Goal: Task Accomplishment & Management: Complete application form

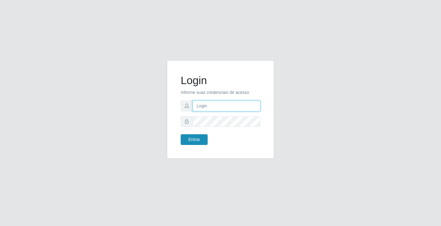
type input "[EMAIL_ADDRESS][DOMAIN_NAME]"
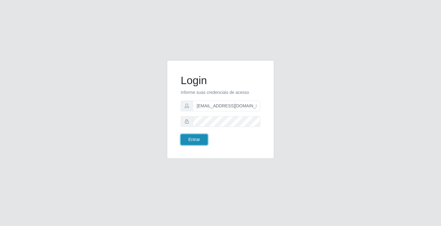
click at [196, 137] on button "Entrar" at bounding box center [194, 139] width 27 height 11
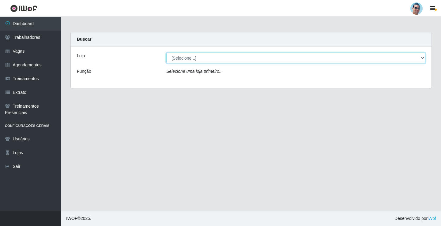
click at [206, 58] on select "[Selecione...] Mercadinho Extrabom" at bounding box center [295, 58] width 259 height 11
select select "175"
click at [166, 53] on select "[Selecione...] Mercadinho Extrabom" at bounding box center [295, 58] width 259 height 11
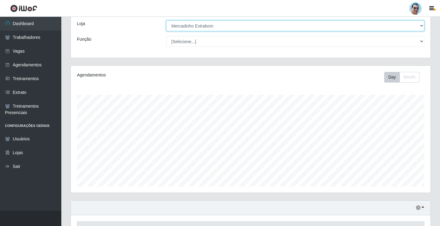
scroll to position [71, 0]
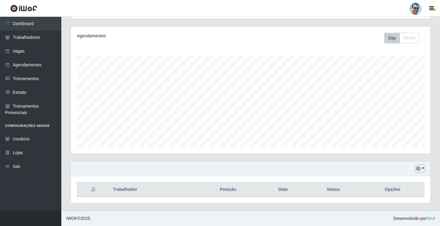
click at [417, 172] on button "button" at bounding box center [419, 168] width 9 height 7
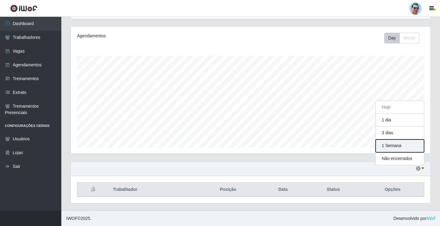
click at [394, 142] on button "1 Semana" at bounding box center [399, 146] width 48 height 13
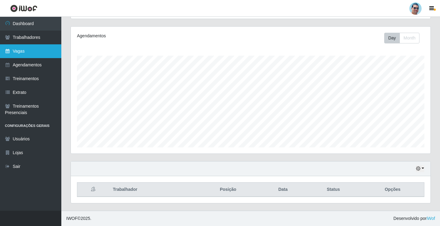
click at [34, 54] on link "Vagas" at bounding box center [30, 51] width 61 height 14
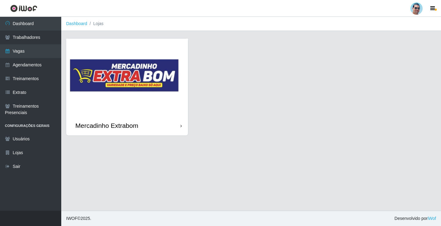
click at [132, 77] on img at bounding box center [127, 77] width 122 height 77
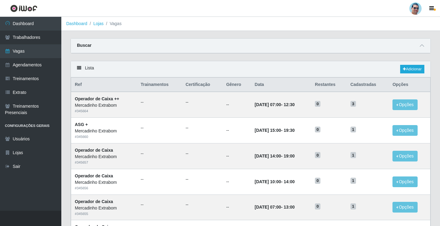
click at [414, 67] on link "Adicionar" at bounding box center [412, 69] width 24 height 9
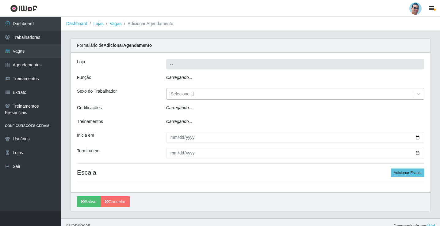
type input "Mercadinho Extrabom"
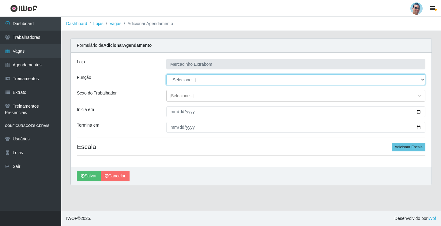
click at [180, 79] on select "[Selecione...] ASG ASG + ASG ++ Balconista Balconista + Balconista ++ Carregado…" at bounding box center [295, 79] width 259 height 11
select select "22"
click at [166, 74] on select "[Selecione...] ASG ASG + ASG ++ Balconista Balconista + Balconista ++ Carregado…" at bounding box center [295, 79] width 259 height 11
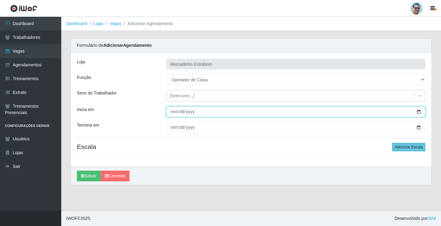
click at [173, 111] on input "Inicia em" at bounding box center [295, 112] width 259 height 11
type input "[DATE]"
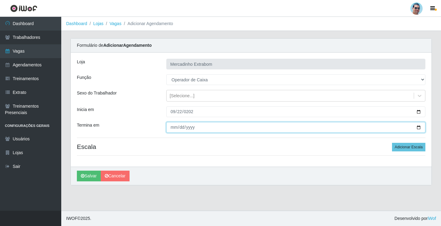
click at [174, 127] on input "Termina em" at bounding box center [295, 127] width 259 height 11
type input "[DATE]"
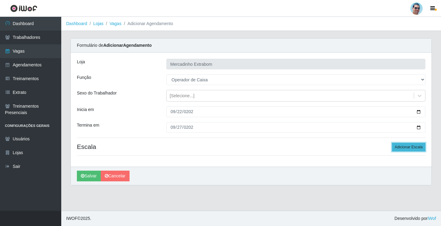
click at [403, 149] on button "Adicionar Escala" at bounding box center [408, 147] width 33 height 9
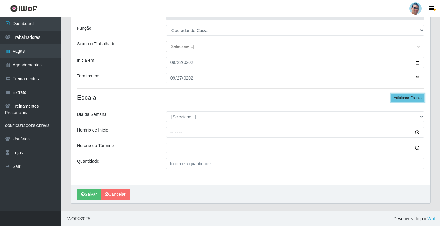
scroll to position [50, 0]
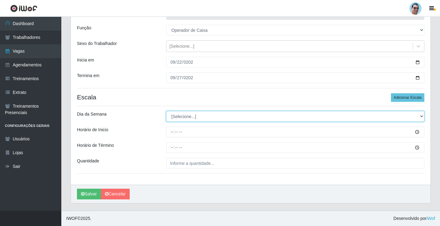
click at [180, 113] on select "[Selecione...] Segunda Terça Quarta Quinta Sexta Sábado Domingo" at bounding box center [295, 116] width 258 height 11
select select "1"
click at [166, 111] on select "[Selecione...] Segunda Terça Quarta Quinta Sexta Sábado Domingo" at bounding box center [295, 116] width 258 height 11
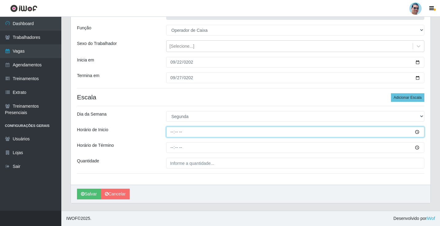
click at [171, 131] on input "Horário de Inicio" at bounding box center [295, 132] width 258 height 11
type input "07:00"
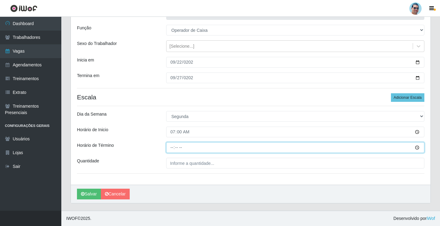
click at [172, 147] on input "Horário de Término" at bounding box center [295, 147] width 258 height 11
type input "13:00"
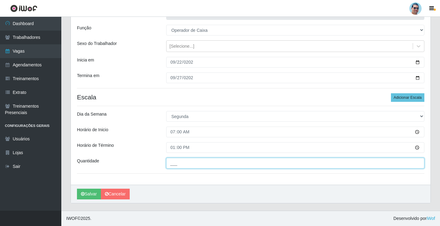
click at [182, 165] on input "___" at bounding box center [295, 163] width 258 height 11
type input "01_"
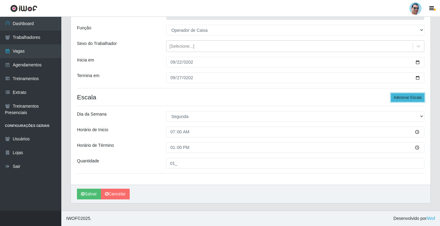
click at [410, 97] on button "Adicionar Escala" at bounding box center [407, 97] width 33 height 9
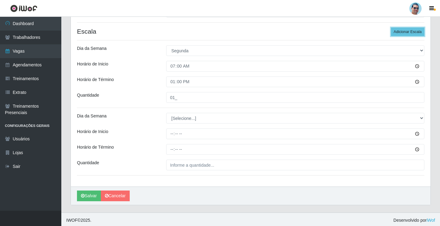
scroll to position [117, 0]
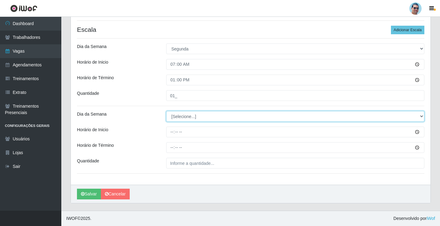
click at [183, 120] on select "[Selecione...] Segunda Terça Quarta Quinta Sexta Sábado Domingo" at bounding box center [295, 116] width 258 height 11
select select "1"
click at [166, 111] on select "[Selecione...] Segunda Terça Quarta Quinta Sexta Sábado Domingo" at bounding box center [295, 116] width 258 height 11
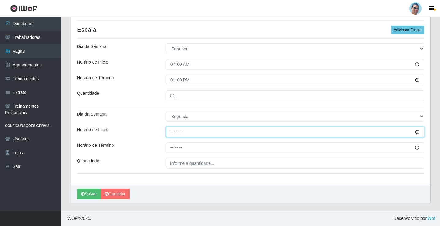
click at [171, 131] on input "Horário de Inicio" at bounding box center [295, 132] width 258 height 11
type input "09:00"
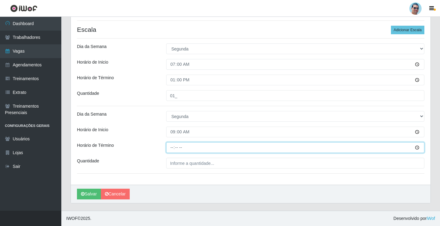
click at [171, 147] on input "Horário de Término" at bounding box center [295, 147] width 258 height 11
type input "13:00"
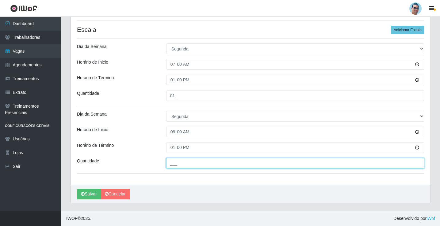
click at [188, 165] on input "___" at bounding box center [295, 163] width 258 height 11
type input "01_"
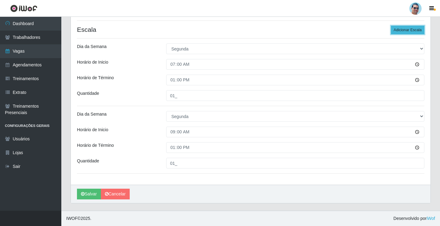
click at [419, 29] on button "Adicionar Escala" at bounding box center [407, 30] width 33 height 9
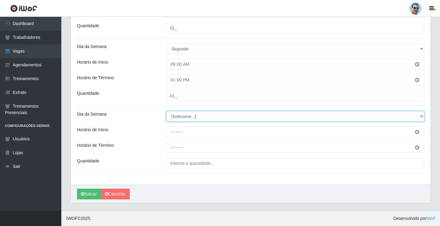
click at [177, 121] on select "[Selecione...] Segunda Terça Quarta Quinta Sexta Sábado Domingo" at bounding box center [295, 116] width 258 height 11
click at [166, 111] on select "[Selecione...] Segunda Terça Quarta Quinta Sexta Sábado Domingo" at bounding box center [295, 116] width 258 height 11
click at [178, 118] on select "[Selecione...] Segunda Terça Quarta Quinta Sexta Sábado Domingo" at bounding box center [295, 116] width 258 height 11
select select "1"
click at [166, 111] on select "[Selecione...] Segunda Terça Quarta Quinta Sexta Sábado Domingo" at bounding box center [295, 116] width 258 height 11
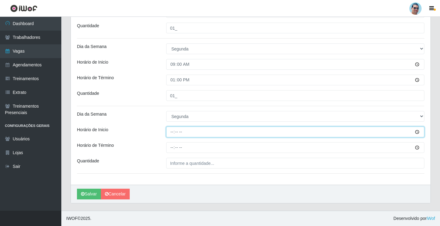
click at [169, 132] on input "Horário de Inicio" at bounding box center [295, 132] width 258 height 11
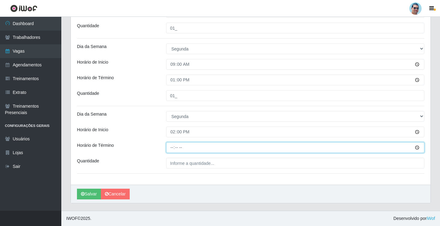
click at [169, 148] on input "Horário de Término" at bounding box center [295, 147] width 258 height 11
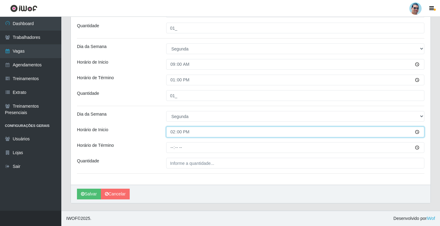
click at [172, 132] on input "14:00" at bounding box center [295, 132] width 258 height 11
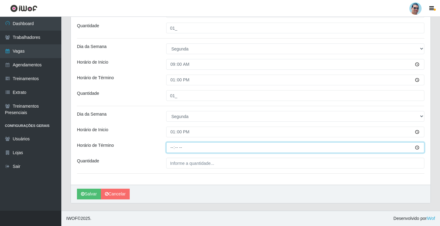
click at [172, 146] on input "Horário de Término" at bounding box center [295, 147] width 258 height 11
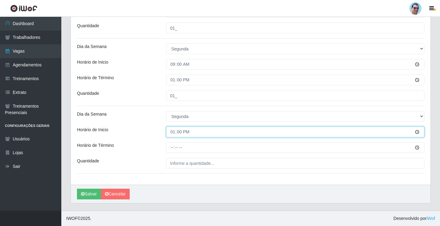
click at [175, 133] on input "13:00" at bounding box center [295, 132] width 258 height 11
type input "14:00"
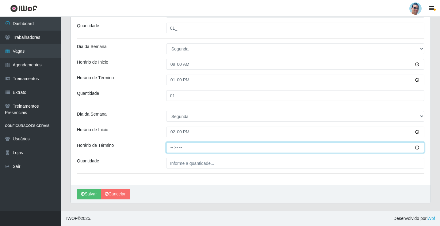
click at [170, 149] on input "Horário de Término" at bounding box center [295, 147] width 258 height 11
type input "19:00"
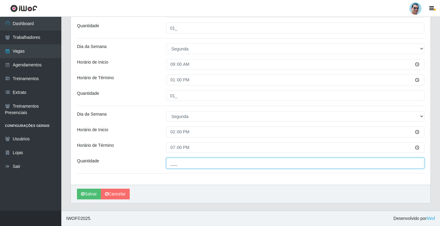
click at [195, 168] on input "___" at bounding box center [295, 163] width 258 height 11
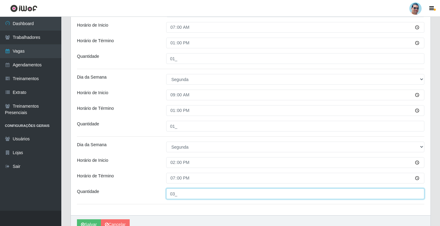
type input "03_"
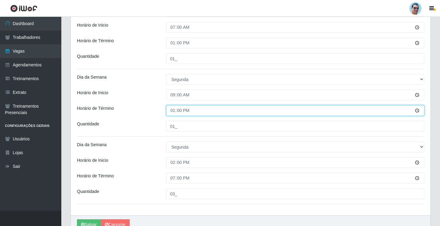
click at [174, 110] on input "13:00" at bounding box center [295, 110] width 258 height 11
type input "14:00"
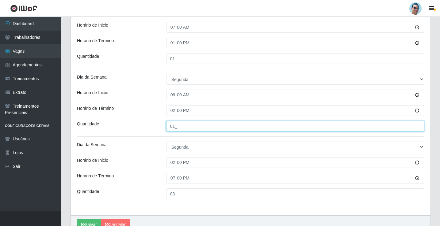
click at [174, 124] on input "01_" at bounding box center [295, 126] width 258 height 11
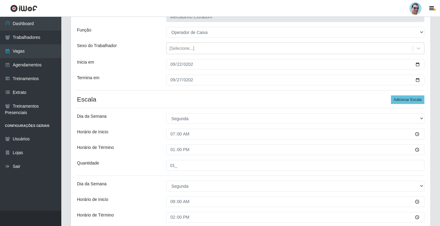
scroll to position [92, 0]
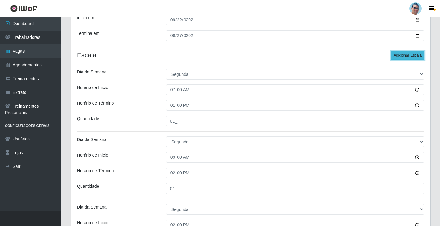
click at [412, 53] on button "Adicionar Escala" at bounding box center [407, 55] width 33 height 9
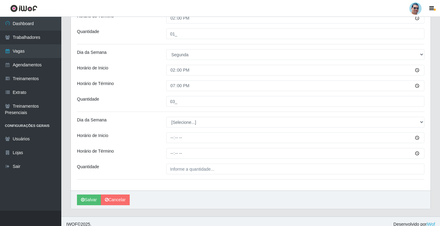
scroll to position [253, 0]
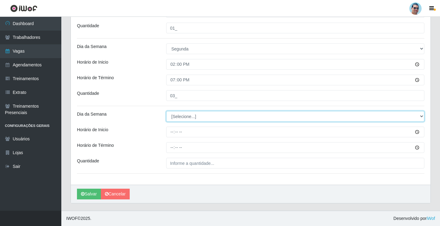
click at [178, 120] on select "[Selecione...] Segunda Terça Quarta Quinta Sexta Sábado Domingo" at bounding box center [295, 116] width 258 height 11
select select "2"
click at [166, 111] on select "[Selecione...] Segunda Terça Quarta Quinta Sexta Sábado Domingo" at bounding box center [295, 116] width 258 height 11
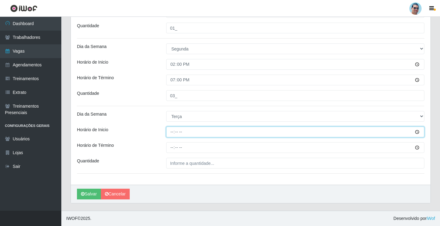
click at [172, 135] on input "Horário de Inicio" at bounding box center [295, 132] width 258 height 11
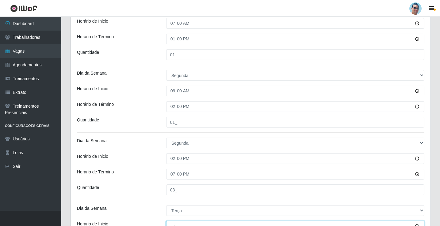
scroll to position [191, 0]
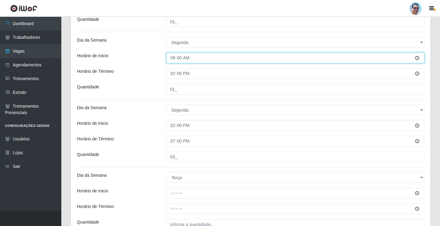
click at [172, 59] on input "09:00" at bounding box center [295, 58] width 258 height 11
type input "10:00"
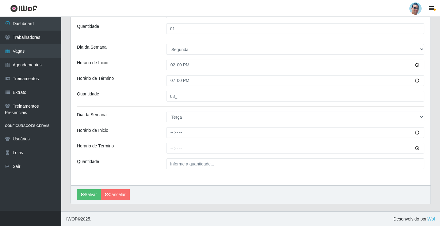
scroll to position [253, 0]
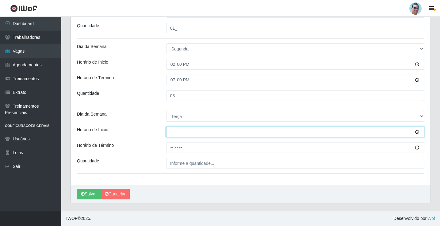
click at [172, 132] on input "Horário de Inicio" at bounding box center [295, 132] width 258 height 11
type input "10:00"
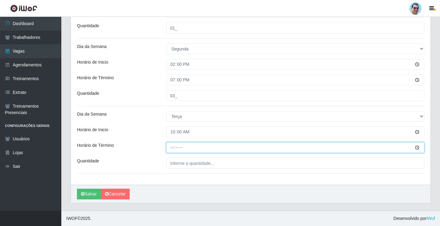
click at [170, 145] on input "Horário de Término" at bounding box center [295, 147] width 258 height 11
type input "14:00"
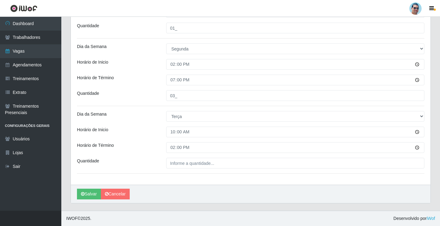
drag, startPoint x: 186, startPoint y: 153, endPoint x: 187, endPoint y: 167, distance: 13.8
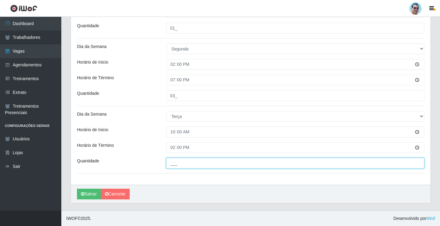
click at [187, 167] on input "___" at bounding box center [295, 163] width 258 height 11
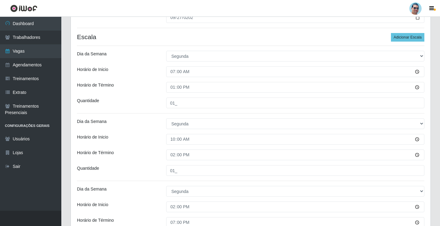
scroll to position [38, 0]
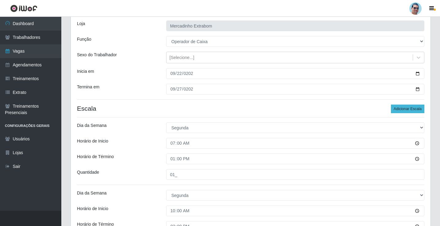
type input "02_"
click at [410, 113] on button "Adicionar Escala" at bounding box center [407, 109] width 33 height 9
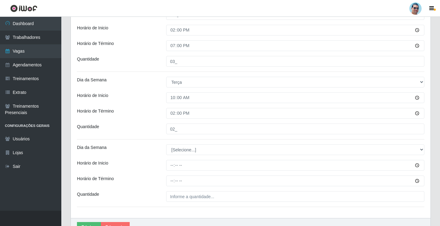
scroll to position [320, 0]
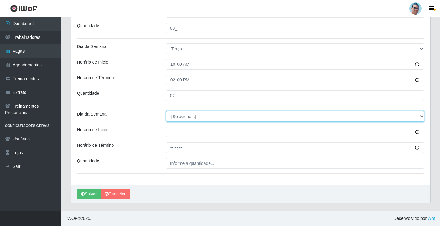
click at [176, 121] on select "[Selecione...] Segunda Terça Quarta Quinta Sexta Sábado Domingo" at bounding box center [295, 116] width 258 height 11
select select "2"
click at [166, 111] on select "[Selecione...] Segunda Terça Quarta Quinta Sexta Sábado Domingo" at bounding box center [295, 116] width 258 height 11
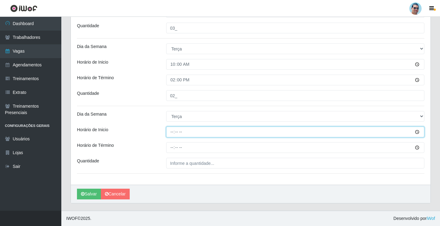
click at [173, 134] on input "Horário de Inicio" at bounding box center [295, 132] width 258 height 11
type input "15:00"
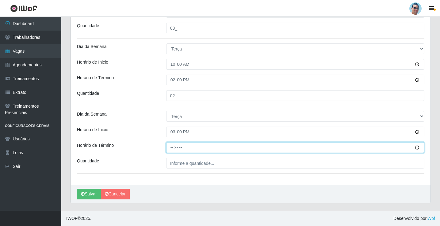
click at [175, 146] on input "Horário de Término" at bounding box center [295, 147] width 258 height 11
click at [172, 147] on input "Horário de Término" at bounding box center [295, 147] width 258 height 11
type input "19:00"
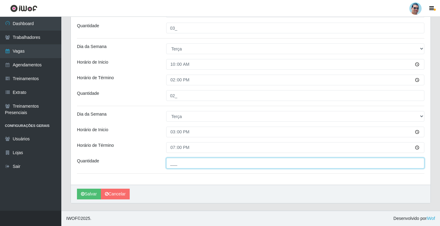
click at [180, 159] on input "___" at bounding box center [295, 163] width 258 height 11
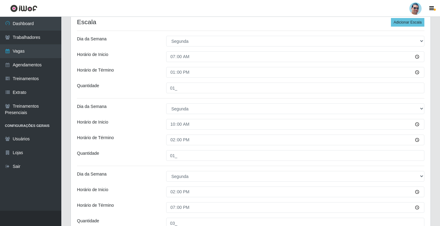
scroll to position [75, 0]
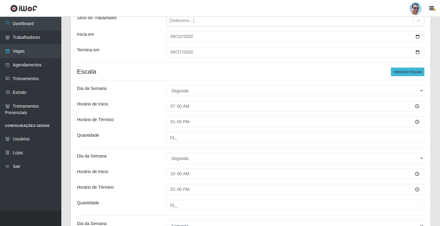
type input "02_"
click at [416, 72] on button "Adicionar Escala" at bounding box center [407, 72] width 33 height 9
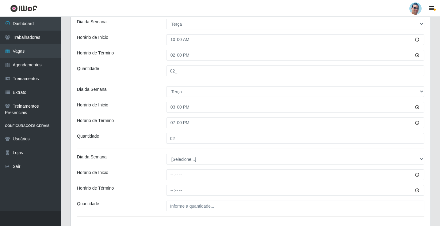
scroll to position [388, 0]
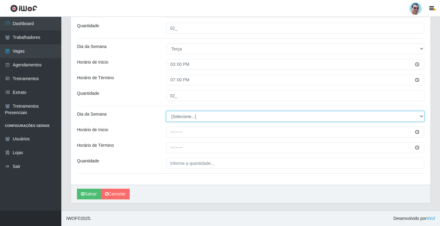
click at [172, 115] on select "[Selecione...] Segunda Terça Quarta Quinta Sexta Sábado Domingo" at bounding box center [295, 116] width 258 height 11
select select "3"
click at [166, 111] on select "[Selecione...] Segunda Terça Quarta Quinta Sexta Sábado Domingo" at bounding box center [295, 116] width 258 height 11
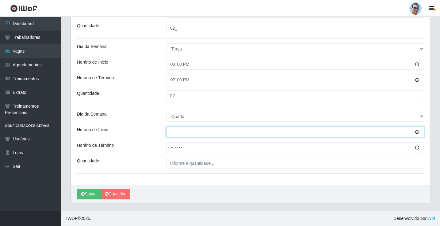
click at [168, 134] on input "Horário de Inicio" at bounding box center [295, 132] width 258 height 11
type input "07:00"
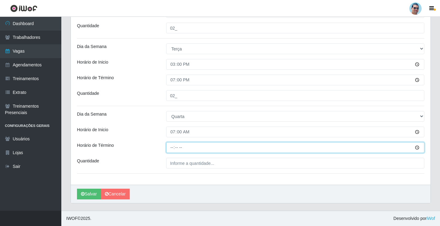
click at [172, 148] on input "Horário de Término" at bounding box center [295, 147] width 258 height 11
type input "13:00"
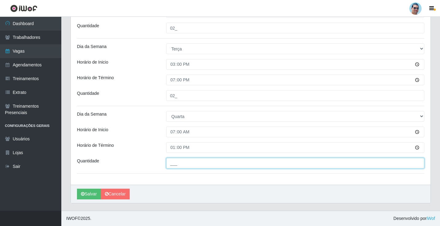
click at [188, 165] on input "___" at bounding box center [295, 163] width 258 height 11
click at [176, 163] on input "01_" at bounding box center [295, 163] width 258 height 11
click at [175, 166] on input "02_" at bounding box center [295, 163] width 258 height 11
type input "01_"
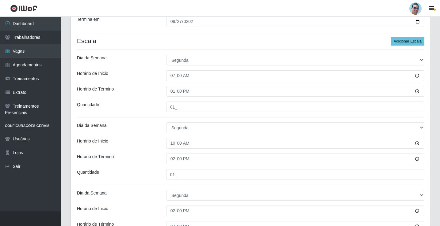
scroll to position [51, 0]
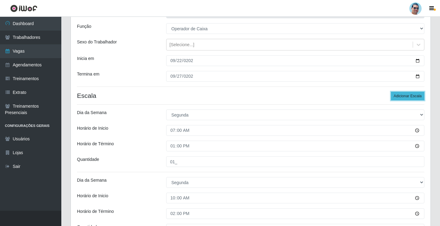
click at [413, 98] on button "Adicionar Escala" at bounding box center [407, 96] width 33 height 9
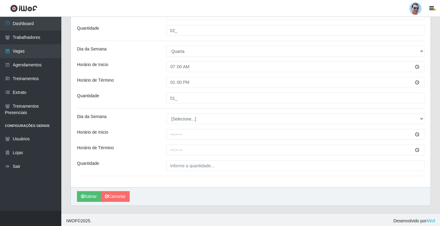
scroll to position [456, 0]
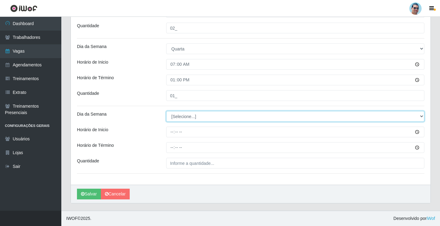
click at [170, 116] on select "[Selecione...] Segunda Terça Quarta Quinta Sexta Sábado Domingo" at bounding box center [295, 116] width 258 height 11
select select "3"
click at [166, 111] on select "[Selecione...] Segunda Terça Quarta Quinta Sexta Sábado Domingo" at bounding box center [295, 116] width 258 height 11
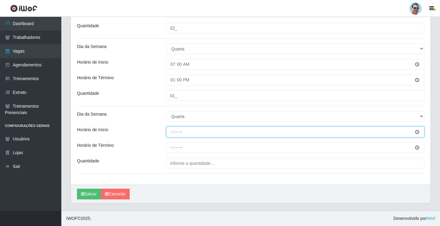
click at [171, 133] on input "Horário de Inicio" at bounding box center [295, 132] width 258 height 11
type input "09:00"
click at [170, 131] on input "09:00" at bounding box center [295, 132] width 258 height 11
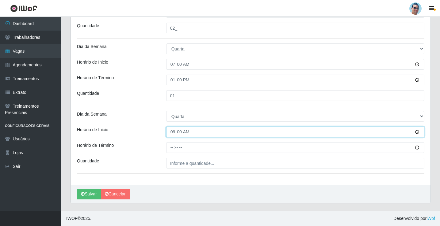
drag, startPoint x: 170, startPoint y: 131, endPoint x: 172, endPoint y: 133, distance: 3.3
click at [172, 132] on input "09:00" at bounding box center [295, 132] width 258 height 11
click at [172, 133] on input "09:00" at bounding box center [295, 132] width 258 height 11
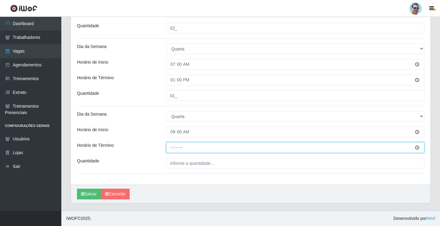
click at [169, 152] on input "Horário de Término" at bounding box center [295, 147] width 258 height 11
type input "14:00"
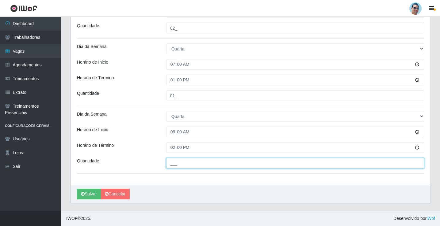
click at [190, 166] on input "___" at bounding box center [295, 163] width 258 height 11
type input "01_"
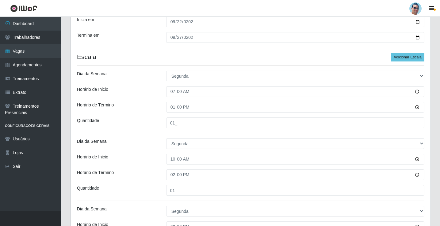
scroll to position [88, 0]
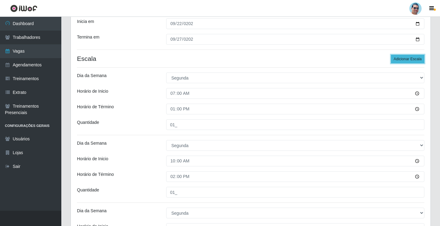
click at [418, 58] on button "Adicionar Escala" at bounding box center [407, 59] width 33 height 9
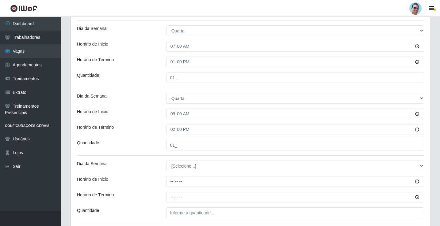
scroll to position [517, 0]
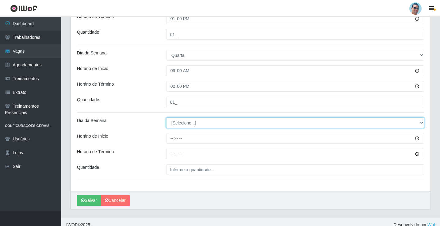
click at [197, 124] on select "[Selecione...] Segunda Terça Quarta Quinta Sexta Sábado Domingo" at bounding box center [295, 123] width 258 height 11
select select "3"
click at [166, 118] on select "[Selecione...] Segunda Terça Quarta Quinta Sexta Sábado Domingo" at bounding box center [295, 123] width 258 height 11
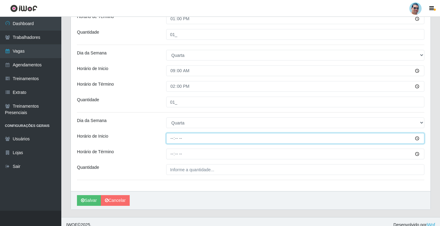
click at [173, 139] on input "Horário de Inicio" at bounding box center [295, 138] width 258 height 11
type input "15:00"
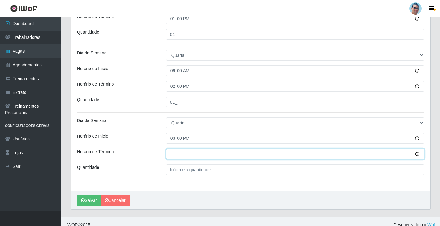
click at [168, 154] on input "Horário de Término" at bounding box center [295, 154] width 258 height 11
type input "19:00"
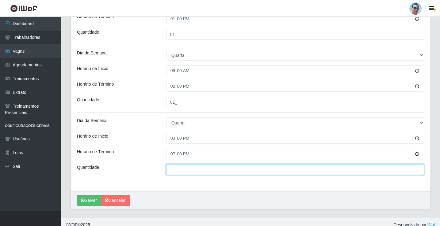
click at [194, 172] on input "___" at bounding box center [295, 170] width 258 height 11
type input "03_"
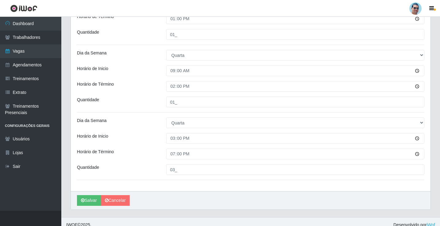
click at [132, 138] on div "Horário de Inicio" at bounding box center [116, 138] width 89 height 11
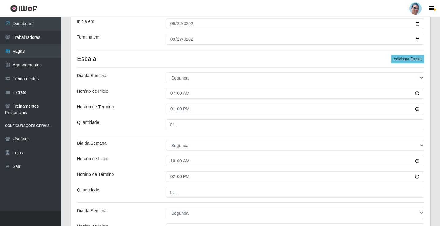
scroll to position [27, 0]
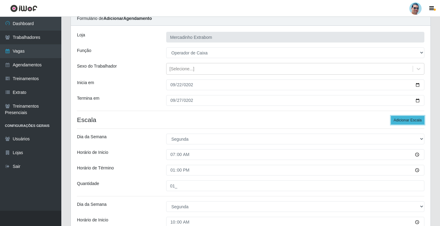
click at [406, 120] on button "Adicionar Escala" at bounding box center [407, 120] width 33 height 9
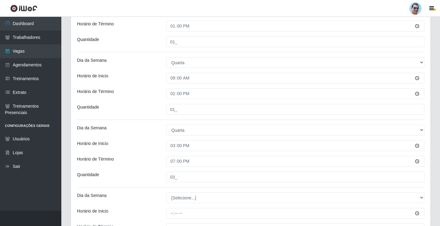
scroll to position [578, 0]
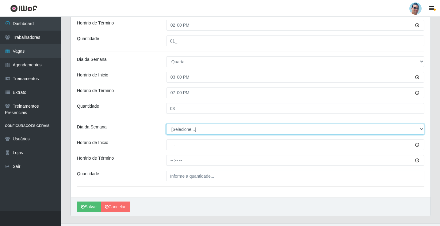
click at [187, 129] on select "[Selecione...] Segunda Terça Quarta Quinta Sexta Sábado Domingo" at bounding box center [295, 129] width 258 height 11
select select "4"
click at [166, 124] on select "[Selecione...] Segunda Terça Quarta Quinta Sexta Sábado Domingo" at bounding box center [295, 129] width 258 height 11
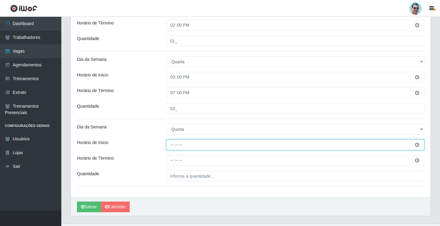
click at [171, 147] on input "Horário de Inicio" at bounding box center [295, 145] width 258 height 11
type input "10:00"
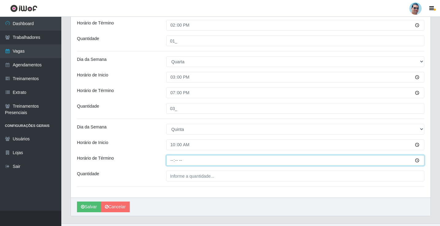
click at [168, 163] on input "Horário de Término" at bounding box center [295, 160] width 258 height 11
click at [172, 161] on input "Horário de Término" at bounding box center [295, 160] width 258 height 11
type input "14:00"
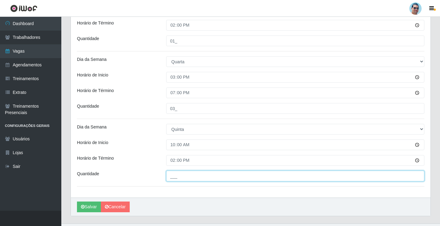
click at [179, 171] on input "___" at bounding box center [295, 176] width 258 height 11
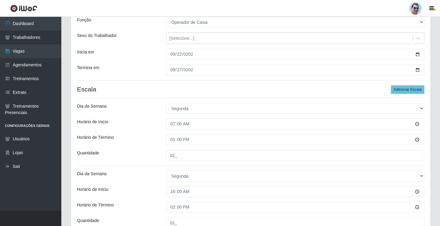
scroll to position [0, 0]
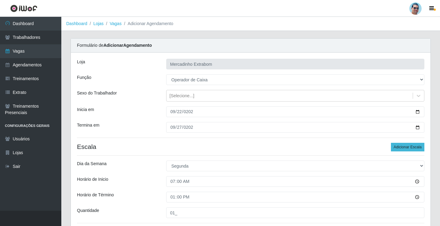
type input "01_"
click at [414, 149] on button "Adicionar Escala" at bounding box center [407, 147] width 33 height 9
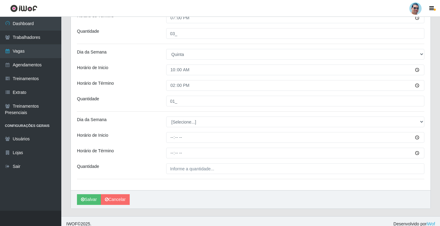
scroll to position [659, 0]
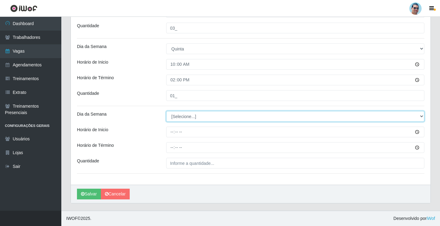
click at [177, 119] on select "[Selecione...] Segunda Terça Quarta Quinta Sexta Sábado Domingo" at bounding box center [295, 116] width 258 height 11
select select "4"
click at [166, 111] on select "[Selecione...] Segunda Terça Quarta Quinta Sexta Sábado Domingo" at bounding box center [295, 116] width 258 height 11
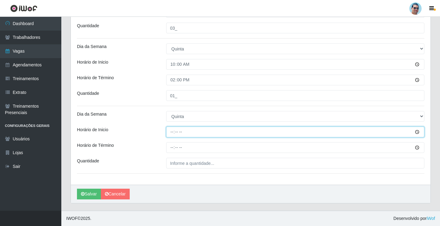
click at [172, 129] on input "Horário de Inicio" at bounding box center [295, 132] width 258 height 11
type input "15:00"
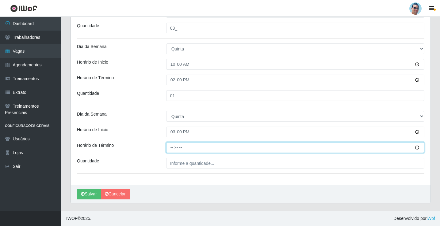
click at [172, 146] on input "Horário de Término" at bounding box center [295, 147] width 258 height 11
type input "19:00"
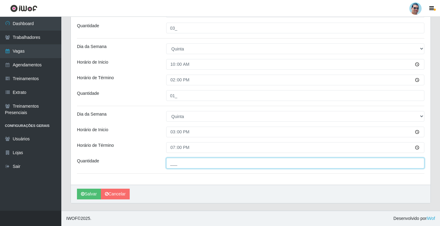
click at [180, 164] on input "___" at bounding box center [295, 163] width 258 height 11
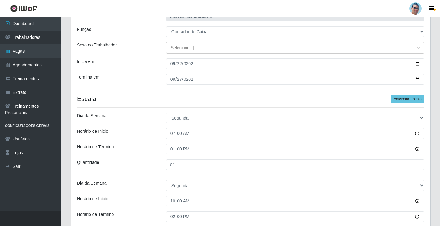
scroll to position [0, 0]
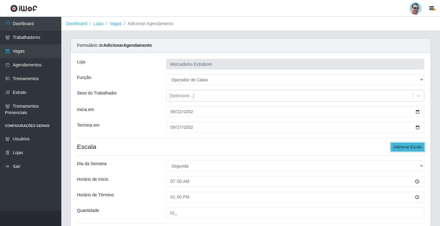
click at [416, 148] on button "Adicionar Escala" at bounding box center [407, 147] width 33 height 9
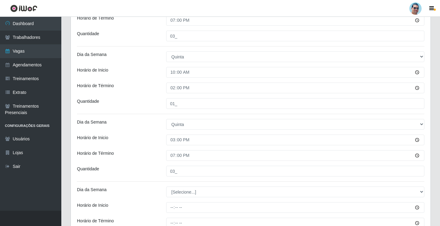
scroll to position [727, 0]
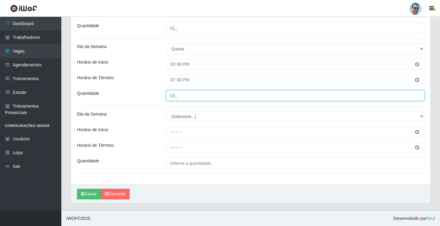
click at [178, 99] on input "03_" at bounding box center [295, 95] width 258 height 11
type input "02_"
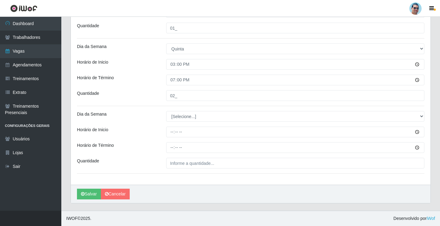
click at [135, 129] on div "Horário de Inicio" at bounding box center [116, 132] width 89 height 11
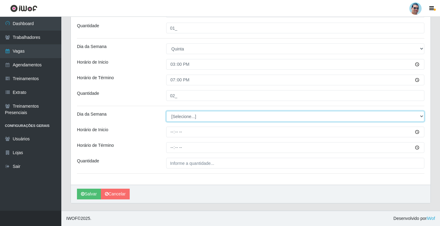
click at [176, 115] on select "[Selecione...] Segunda Terça Quarta Quinta Sexta Sábado Domingo" at bounding box center [295, 116] width 258 height 11
select select "5"
click at [166, 111] on select "[Selecione...] Segunda Terça Quarta Quinta Sexta Sábado Domingo" at bounding box center [295, 116] width 258 height 11
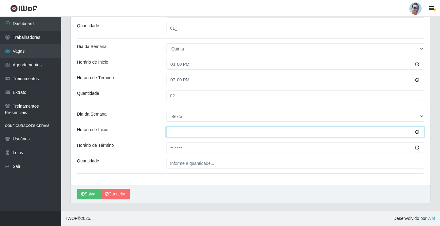
click at [172, 135] on input "Horário de Inicio" at bounding box center [295, 132] width 258 height 11
type input "10:00"
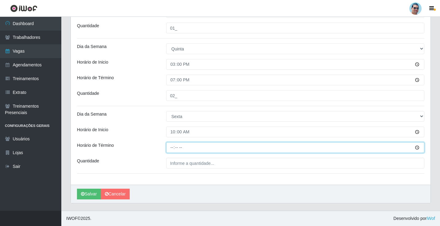
click at [170, 146] on input "Horário de Término" at bounding box center [295, 147] width 258 height 11
type input "14:00"
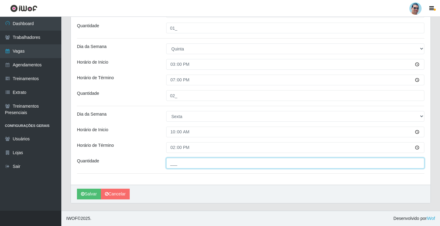
click at [173, 162] on input "___" at bounding box center [295, 163] width 258 height 11
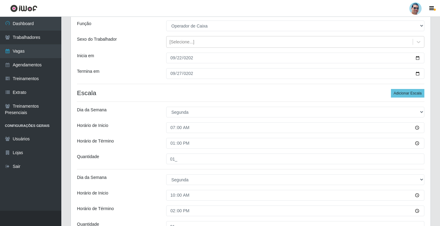
scroll to position [53, 0]
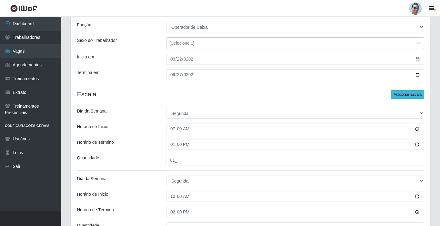
type input "02_"
click at [412, 93] on button "Adicionar Escala" at bounding box center [407, 94] width 33 height 9
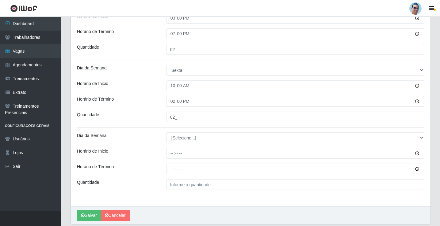
scroll to position [794, 0]
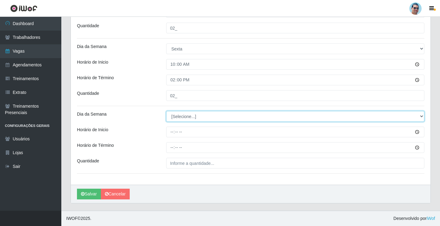
click at [168, 115] on select "[Selecione...] Segunda Terça Quarta Quinta Sexta Sábado Domingo" at bounding box center [295, 116] width 258 height 11
select select "5"
click at [166, 111] on select "[Selecione...] Segunda Terça Quarta Quinta Sexta Sábado Domingo" at bounding box center [295, 116] width 258 height 11
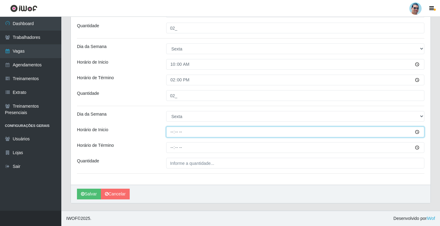
click at [172, 132] on input "Horário de Inicio" at bounding box center [295, 132] width 258 height 11
type input "15:00"
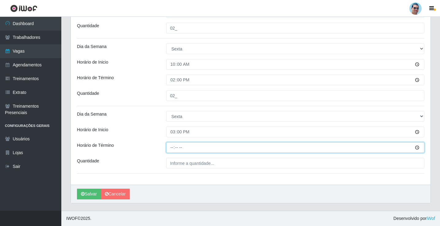
click at [173, 149] on input "Horário de Término" at bounding box center [295, 147] width 258 height 11
type input "19:00"
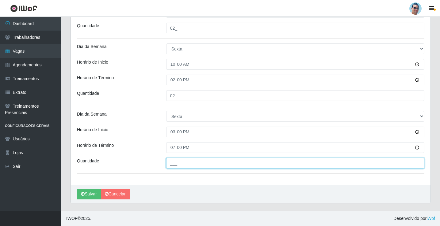
click at [180, 163] on input "___" at bounding box center [295, 163] width 258 height 11
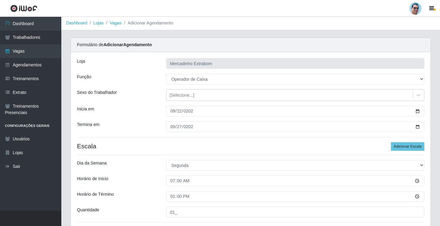
scroll to position [0, 0]
type input "03_"
click at [416, 146] on button "Adicionar Escala" at bounding box center [407, 147] width 33 height 9
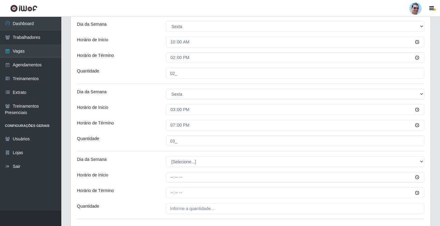
scroll to position [862, 0]
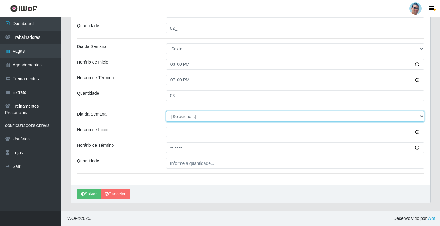
click at [177, 118] on select "[Selecione...] Segunda Terça Quarta Quinta Sexta Sábado Domingo" at bounding box center [295, 116] width 258 height 11
click at [166, 111] on select "[Selecione...] Segunda Terça Quarta Quinta Sexta Sábado Domingo" at bounding box center [295, 116] width 258 height 11
click at [176, 117] on select "[Selecione...] Segunda Terça Quarta Quinta Sexta Sábado Domingo" at bounding box center [295, 116] width 258 height 11
select select "6"
click at [166, 111] on select "[Selecione...] Segunda Terça Quarta Quinta Sexta Sábado Domingo" at bounding box center [295, 116] width 258 height 11
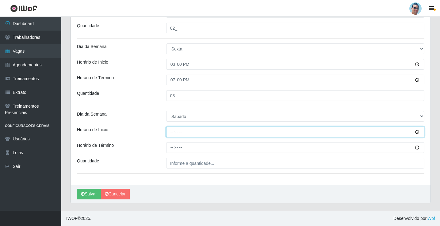
click at [172, 134] on input "Horário de Inicio" at bounding box center [295, 132] width 258 height 11
click at [172, 132] on input "Horário de Inicio" at bounding box center [295, 132] width 258 height 11
type input "07:00"
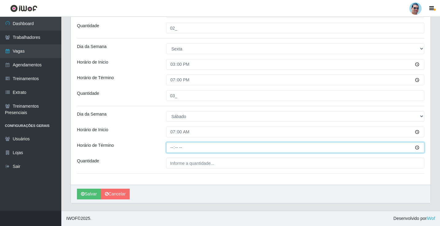
click at [170, 148] on input "Horário de Término" at bounding box center [295, 147] width 258 height 11
type input "13:00"
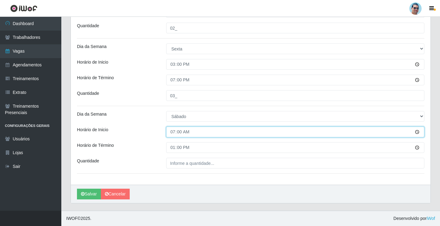
click at [172, 129] on input "07:00" at bounding box center [295, 132] width 258 height 11
type input "09:00"
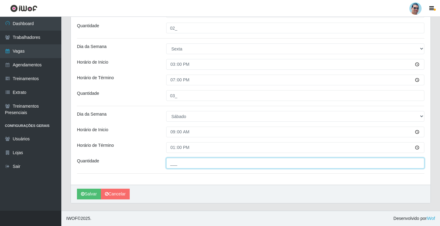
click at [180, 168] on input "___" at bounding box center [295, 163] width 258 height 11
type input "01_"
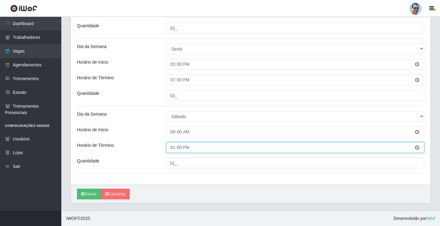
click at [173, 148] on input "13:00" at bounding box center [295, 147] width 258 height 11
type input "14:00"
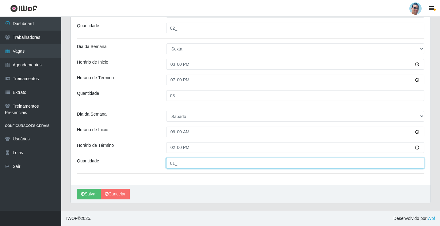
click at [241, 163] on input "01_" at bounding box center [295, 163] width 258 height 11
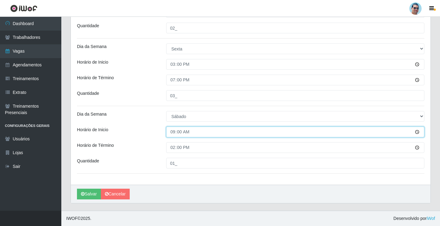
click at [177, 133] on input "09:00" at bounding box center [295, 132] width 258 height 11
click at [174, 133] on input "09:00" at bounding box center [295, 132] width 258 height 11
click at [175, 133] on input "09:00" at bounding box center [295, 132] width 258 height 11
click at [180, 133] on input "09:00" at bounding box center [295, 132] width 258 height 11
type input "09:30"
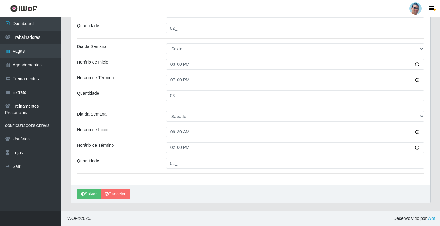
click at [154, 150] on div "Horário de Término" at bounding box center [116, 147] width 89 height 11
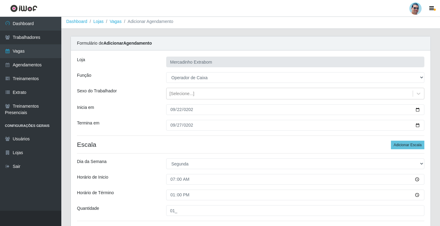
scroll to position [0, 0]
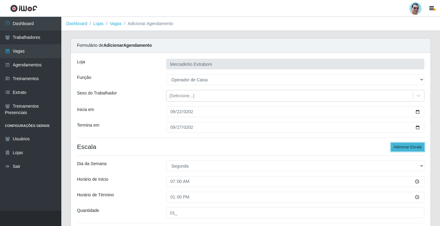
click at [406, 148] on button "Adicionar Escala" at bounding box center [407, 147] width 33 height 9
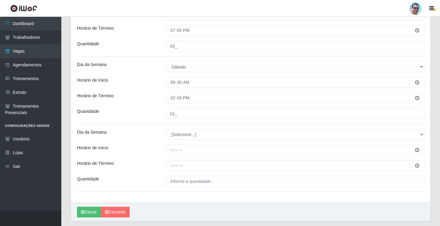
scroll to position [930, 0]
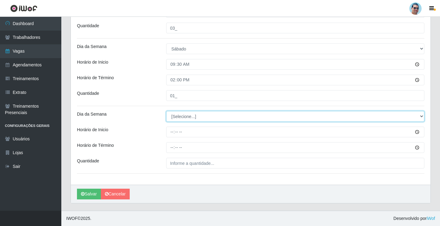
click at [182, 120] on select "[Selecione...] Segunda Terça Quarta Quinta Sexta Sábado Domingo" at bounding box center [295, 116] width 258 height 11
select select "6"
click at [166, 111] on select "[Selecione...] Segunda Terça Quarta Quinta Sexta Sábado Domingo" at bounding box center [295, 116] width 258 height 11
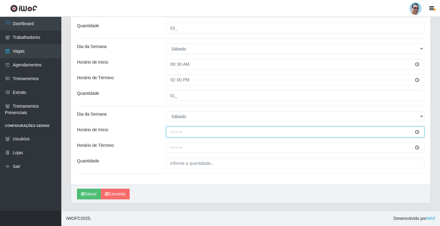
click at [171, 132] on input "Horário de Inicio" at bounding box center [295, 132] width 258 height 11
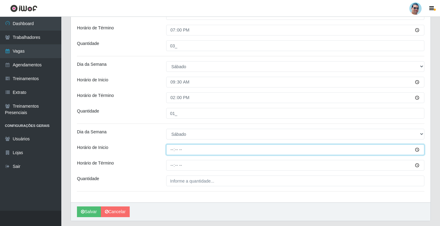
scroll to position [899, 0]
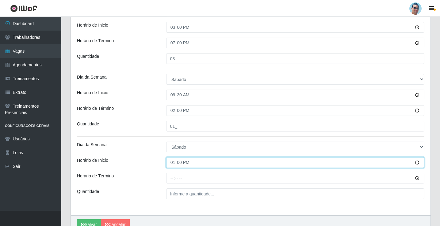
click at [172, 163] on input "13:00" at bounding box center [295, 162] width 258 height 11
type input "15:00"
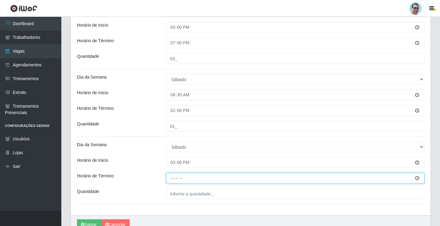
click at [173, 176] on input "Horário de Término" at bounding box center [295, 178] width 258 height 11
type input "19:00"
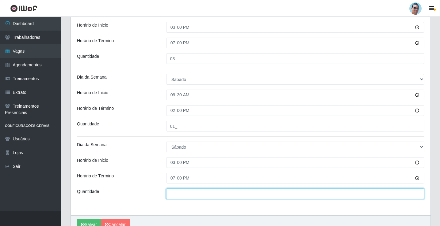
click at [184, 191] on input "___" at bounding box center [295, 194] width 258 height 11
type input "02_"
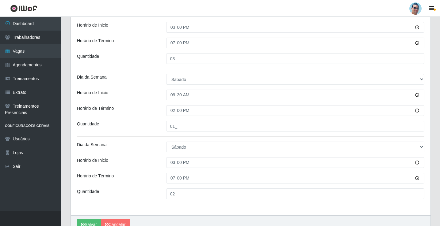
click at [141, 192] on div "Quantidade" at bounding box center [116, 194] width 89 height 11
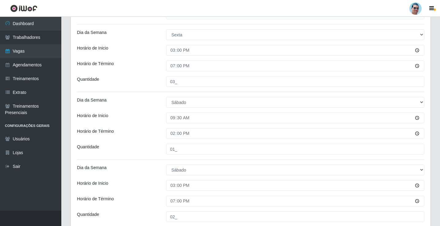
scroll to position [930, 0]
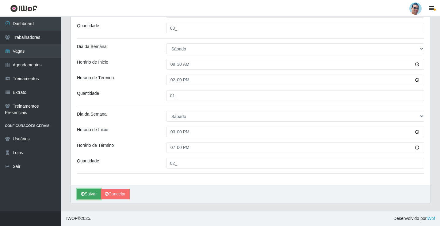
click at [79, 196] on button "Salvar" at bounding box center [89, 194] width 24 height 11
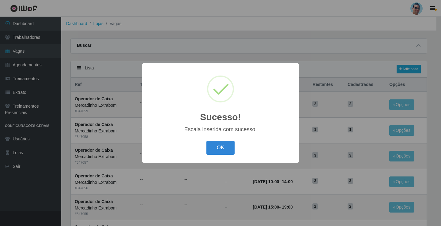
click at [208, 156] on div "OK Cancel" at bounding box center [220, 147] width 145 height 17
click at [222, 146] on button "OK" at bounding box center [220, 148] width 28 height 14
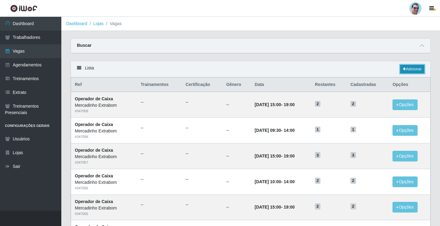
click at [415, 71] on link "Adicionar" at bounding box center [412, 69] width 24 height 9
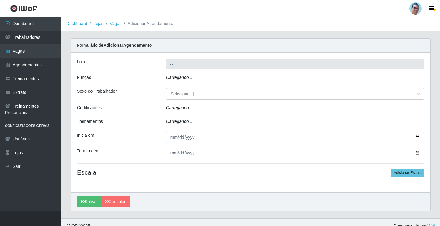
type input "Mercadinho Extrabom"
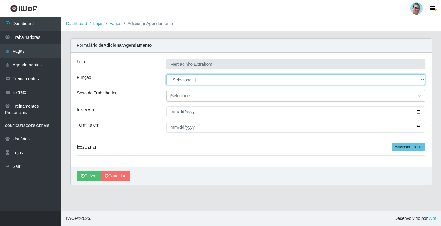
click at [187, 82] on select "[Selecione...] ASG ASG + ASG ++ Balconista Balconista + Balconista ++ Carregado…" at bounding box center [295, 79] width 259 height 11
select select "80"
click at [166, 74] on select "[Selecione...] ASG ASG + ASG ++ Balconista Balconista + Balconista ++ Carregado…" at bounding box center [295, 79] width 259 height 11
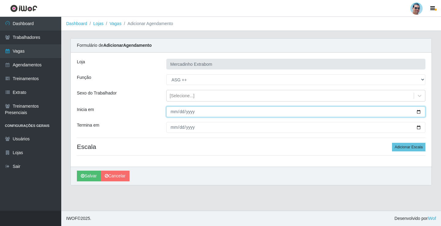
click at [175, 115] on input "Inicia em" at bounding box center [295, 112] width 259 height 11
type input "[DATE]"
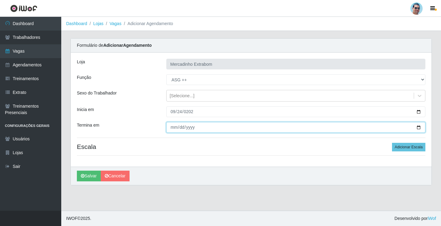
click at [172, 132] on input "Termina em" at bounding box center [295, 127] width 259 height 11
type input "[DATE]"
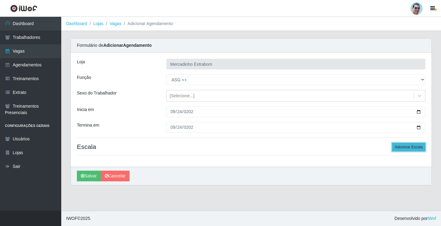
click at [409, 147] on button "Adicionar Escala" at bounding box center [408, 147] width 33 height 9
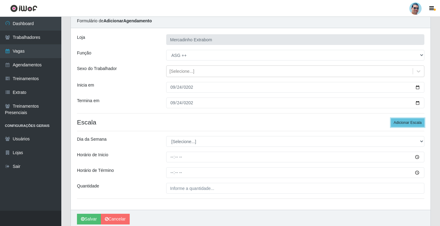
scroll to position [50, 0]
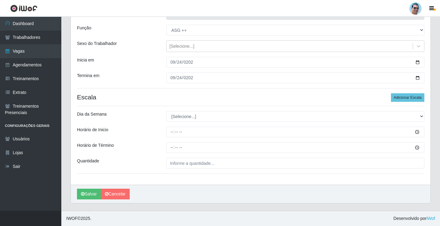
click at [177, 122] on div "[PERSON_NAME] Extrabom Função [Selecione...] ASG ASG + ASG ++ Balconista Balcon…" at bounding box center [250, 94] width 359 height 182
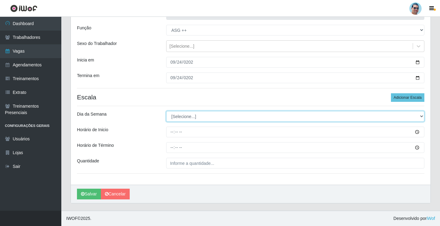
click at [181, 118] on select "[Selecione...] Segunda Terça Quarta Quinta Sexta Sábado Domingo" at bounding box center [295, 116] width 258 height 11
select select "3"
click at [166, 111] on select "[Selecione...] Segunda Terça Quarta Quinta Sexta Sábado Domingo" at bounding box center [295, 116] width 258 height 11
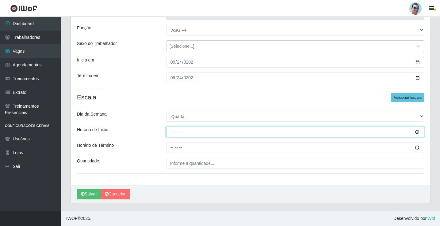
click at [172, 131] on input "Horário de Inicio" at bounding box center [295, 132] width 258 height 11
type input "14:00"
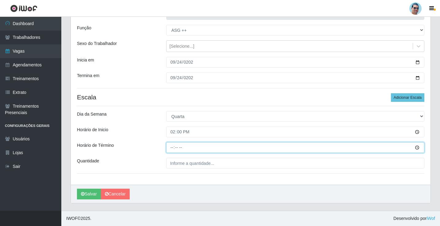
click at [175, 148] on input "Horário de Término" at bounding box center [295, 147] width 258 height 11
type input "19:30"
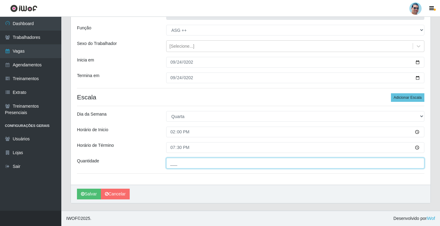
click at [216, 165] on input "___" at bounding box center [295, 163] width 258 height 11
type input "01_"
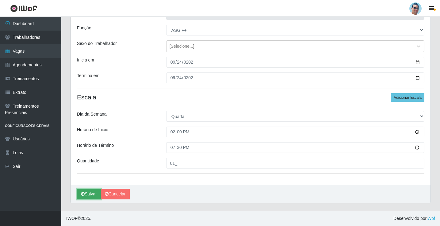
click at [81, 192] on icon "submit" at bounding box center [83, 194] width 4 height 4
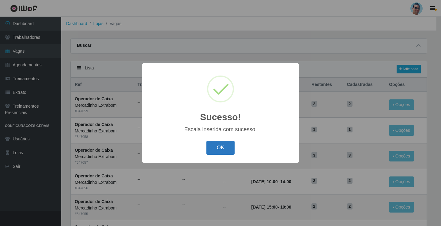
click at [230, 148] on button "OK" at bounding box center [220, 148] width 28 height 14
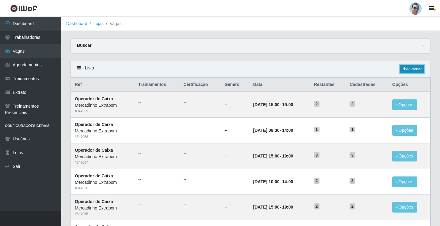
click at [416, 66] on link "Adicionar" at bounding box center [412, 69] width 24 height 9
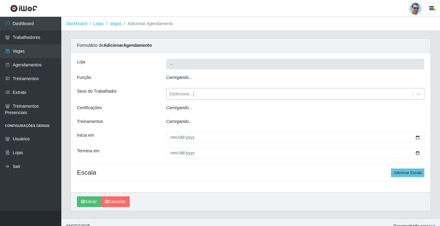
type input "Mercadinho Extrabom"
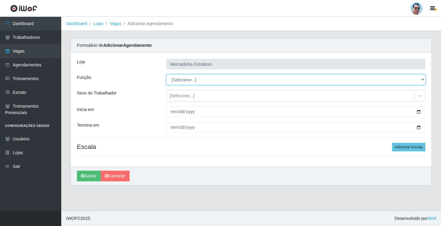
click at [184, 78] on select "[Selecione...] ASG ASG + ASG ++ Balconista Balconista + Balconista ++ Carregado…" at bounding box center [295, 79] width 259 height 11
select select "79"
click at [166, 74] on select "[Selecione...] ASG ASG + ASG ++ Balconista Balconista + Balconista ++ Carregado…" at bounding box center [295, 79] width 259 height 11
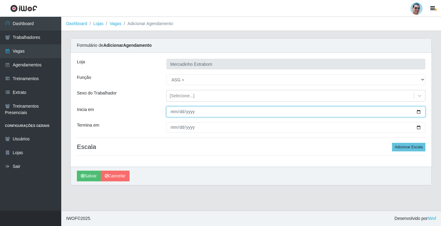
click at [170, 112] on input "Inicia em" at bounding box center [295, 112] width 259 height 11
type input "[DATE]"
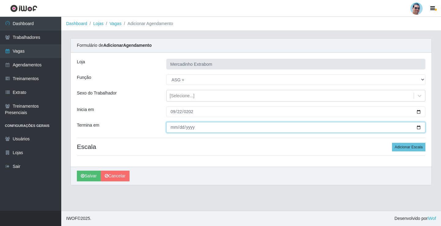
click at [172, 127] on input "Termina em" at bounding box center [295, 127] width 259 height 11
type input "[DATE]"
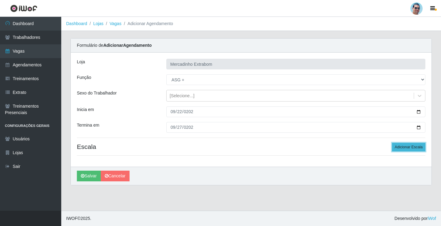
click at [408, 147] on button "Adicionar Escala" at bounding box center [408, 147] width 33 height 9
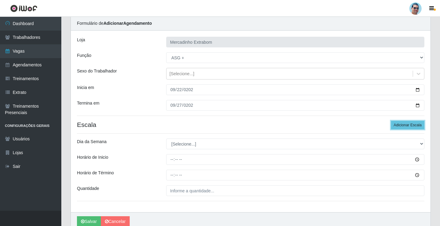
scroll to position [50, 0]
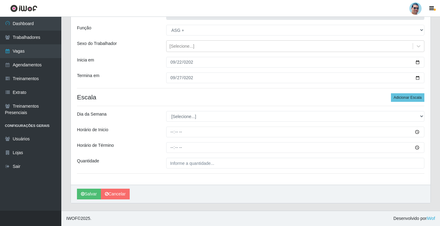
drag, startPoint x: 180, startPoint y: 108, endPoint x: 178, endPoint y: 117, distance: 8.8
click at [178, 116] on div "[PERSON_NAME] Extrabom Função [Selecione...] ASG ASG + ASG ++ Balconista Balcon…" at bounding box center [250, 94] width 359 height 182
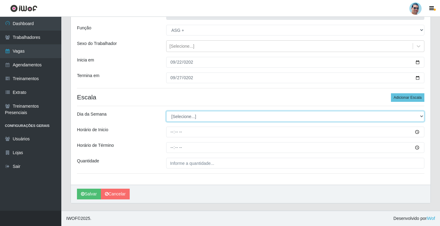
click at [178, 117] on select "[Selecione...] Segunda Terça Quarta Quinta Sexta Sábado Domingo" at bounding box center [295, 116] width 258 height 11
select select "1"
click at [166, 111] on select "[Selecione...] Segunda Terça Quarta Quinta Sexta Sábado Domingo" at bounding box center [295, 116] width 258 height 11
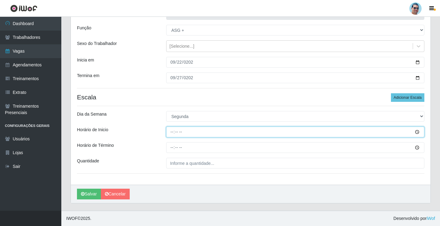
click at [169, 127] on input "Horário de Inicio" at bounding box center [295, 132] width 258 height 11
click at [170, 134] on input "15:00" at bounding box center [295, 132] width 258 height 11
type input "14:30"
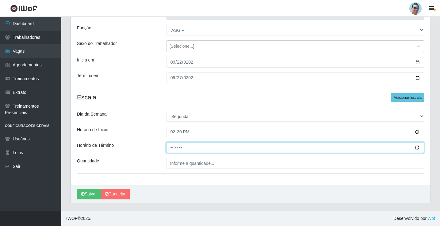
click at [170, 149] on input "Horário de Término" at bounding box center [295, 147] width 258 height 11
type input "19:30"
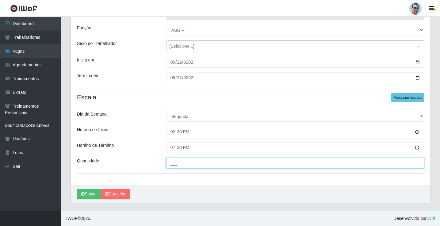
click at [198, 168] on input "___" at bounding box center [295, 163] width 258 height 11
type input "01_"
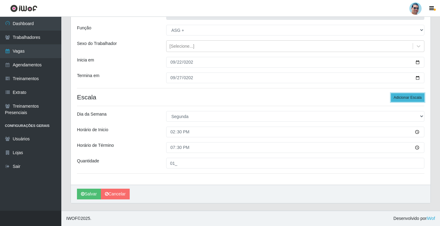
click at [416, 100] on button "Adicionar Escala" at bounding box center [407, 97] width 33 height 9
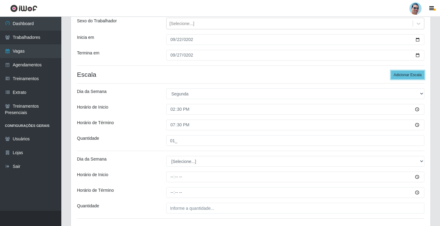
scroll to position [117, 0]
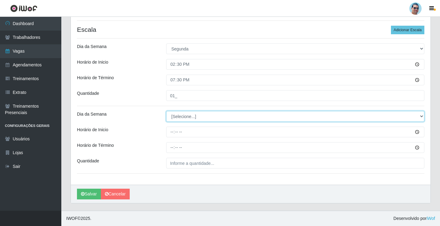
click at [182, 116] on select "[Selecione...] Segunda Terça Quarta Quinta Sexta Sábado Domingo" at bounding box center [295, 116] width 258 height 11
select select "2"
click at [166, 111] on select "[Selecione...] Segunda Terça Quarta Quinta Sexta Sábado Domingo" at bounding box center [295, 116] width 258 height 11
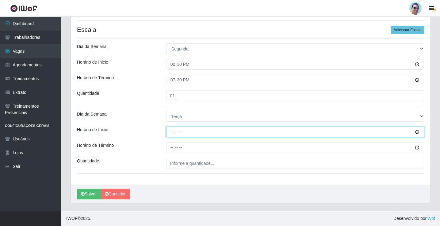
click at [169, 134] on input "Horário de Inicio" at bounding box center [295, 132] width 258 height 11
type input "08:00"
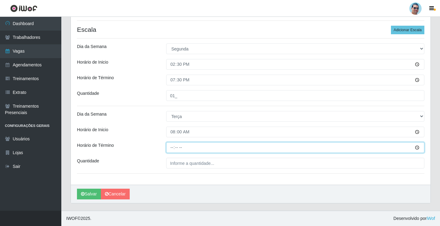
click at [169, 149] on input "Horário de Término" at bounding box center [295, 147] width 258 height 11
click at [175, 149] on input "13:00" at bounding box center [295, 147] width 258 height 11
click at [173, 149] on input "13:00" at bounding box center [295, 147] width 258 height 11
type input "12:30"
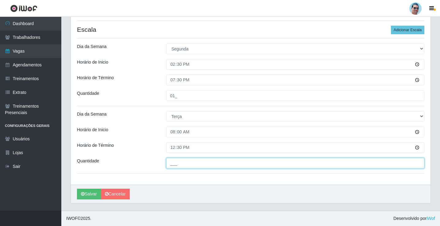
click at [231, 164] on input "___" at bounding box center [295, 163] width 258 height 11
type input "01_"
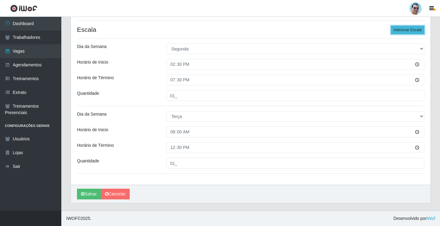
click at [408, 28] on button "Adicionar Escala" at bounding box center [407, 30] width 33 height 9
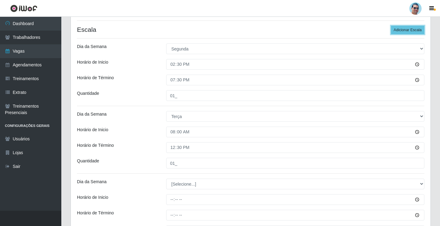
scroll to position [185, 0]
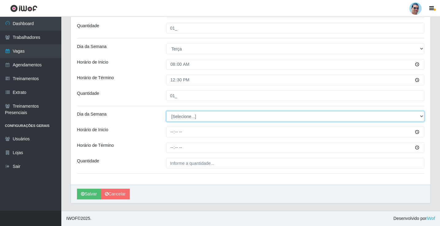
click at [183, 119] on select "[Selecione...] Segunda Terça Quarta Quinta Sexta Sábado Domingo" at bounding box center [295, 116] width 258 height 11
click at [166, 111] on select "[Selecione...] Segunda Terça Quarta Quinta Sexta Sábado Domingo" at bounding box center [295, 116] width 258 height 11
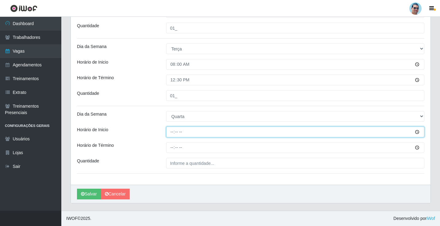
click at [172, 132] on input "Horário de Inicio" at bounding box center [295, 132] width 258 height 11
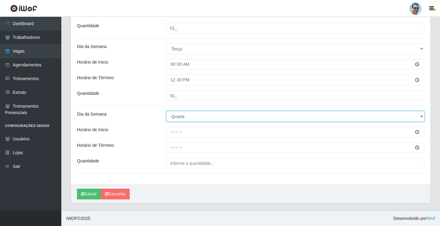
drag, startPoint x: 178, startPoint y: 114, endPoint x: 177, endPoint y: 121, distance: 7.1
click at [178, 114] on select "[Selecione...] Segunda Terça Quarta Quinta Sexta Sábado Domingo" at bounding box center [295, 116] width 258 height 11
select select "4"
click at [166, 111] on select "[Selecione...] Segunda Terça Quarta Quinta Sexta Sábado Domingo" at bounding box center [295, 116] width 258 height 11
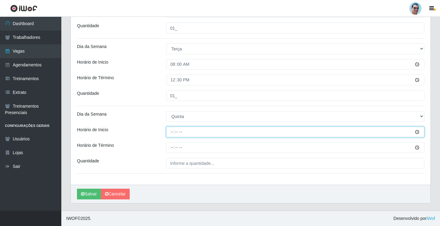
click at [171, 133] on input "Horário de Inicio" at bounding box center [295, 132] width 258 height 11
type input "14:30"
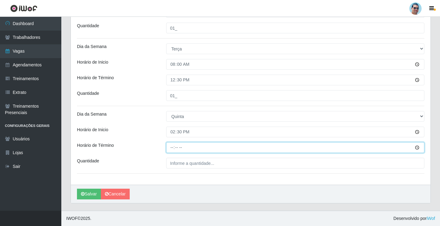
click at [171, 149] on input "Horário de Término" at bounding box center [295, 147] width 258 height 11
type input "19:30"
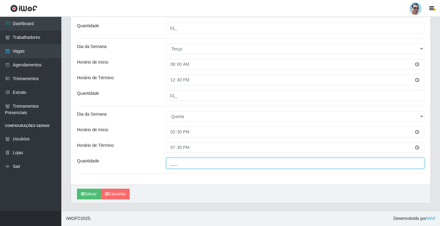
click at [185, 161] on input "___" at bounding box center [295, 163] width 258 height 11
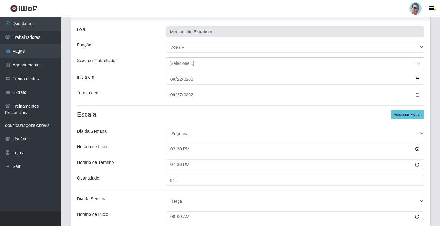
scroll to position [61, 0]
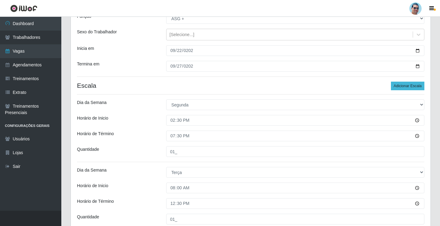
type input "01_"
click at [407, 89] on button "Adicionar Escala" at bounding box center [407, 86] width 33 height 9
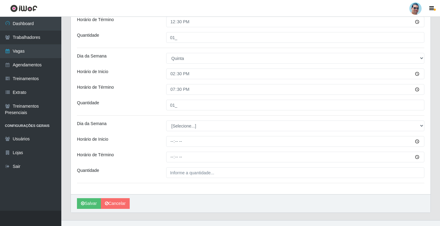
scroll to position [245, 0]
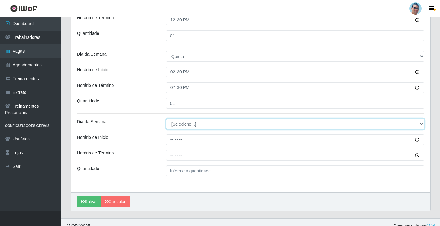
click at [189, 127] on select "[Selecione...] Segunda Terça Quarta Quinta Sexta Sábado Domingo" at bounding box center [295, 124] width 258 height 11
select select "5"
click at [166, 119] on select "[Selecione...] Segunda Terça Quarta Quinta Sexta Sábado Domingo" at bounding box center [295, 124] width 258 height 11
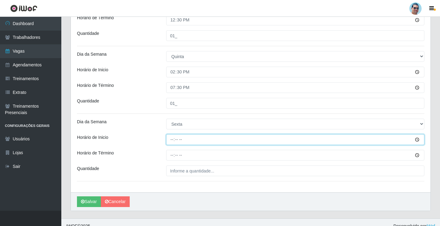
click at [172, 138] on input "Horário de Inicio" at bounding box center [295, 139] width 258 height 11
type input "14:30"
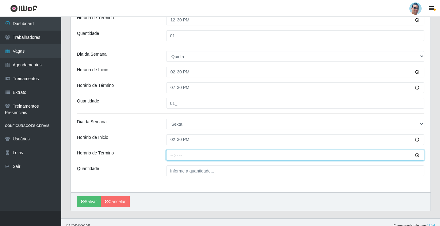
click at [171, 155] on input "Horário de Término" at bounding box center [295, 155] width 258 height 11
type input "19:30"
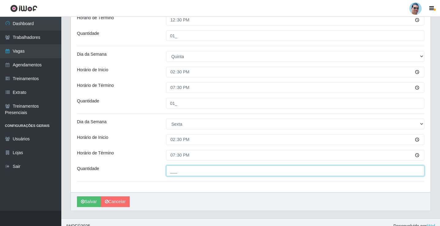
click at [192, 167] on input "___" at bounding box center [295, 171] width 258 height 11
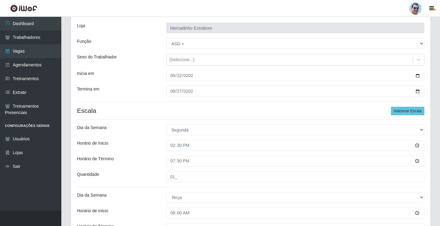
scroll to position [92, 0]
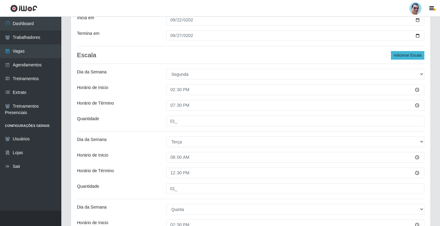
type input "01_"
click at [414, 55] on button "Adicionar Escala" at bounding box center [407, 55] width 33 height 9
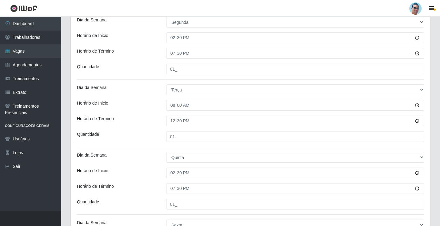
scroll to position [276, 0]
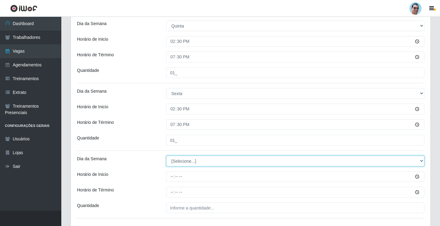
click at [178, 164] on select "[Selecione...] Segunda Terça Quarta Quinta Sexta Sábado Domingo" at bounding box center [295, 161] width 258 height 11
select select "6"
click at [166, 156] on select "[Selecione...] Segunda Terça Quarta Quinta Sexta Sábado Domingo" at bounding box center [295, 161] width 258 height 11
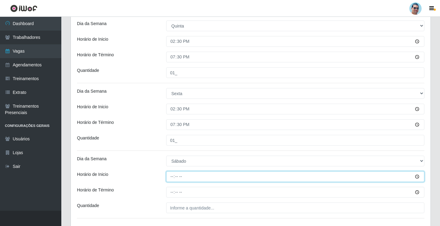
click at [173, 175] on input "Horário de Inicio" at bounding box center [295, 177] width 258 height 11
type input "14:30"
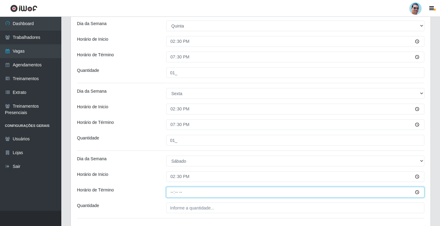
click at [172, 190] on input "Horário de Término" at bounding box center [295, 192] width 258 height 11
type input "19:30"
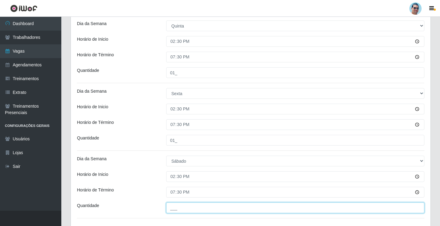
click at [207, 210] on input "___" at bounding box center [295, 208] width 258 height 11
type input "01_"
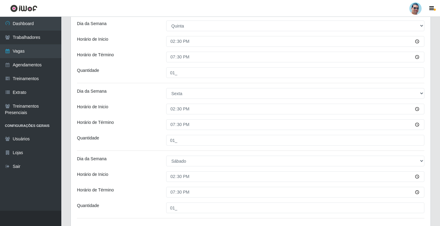
click at [140, 195] on div "Horário de Término" at bounding box center [116, 192] width 89 height 11
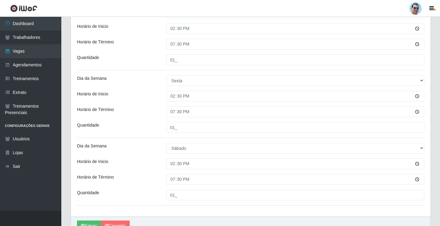
scroll to position [320, 0]
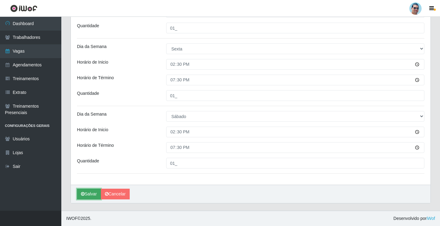
click at [88, 196] on button "Salvar" at bounding box center [89, 194] width 24 height 11
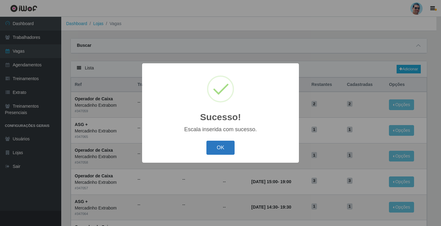
click at [224, 147] on button "OK" at bounding box center [220, 148] width 28 height 14
